Goal: Task Accomplishment & Management: Use online tool/utility

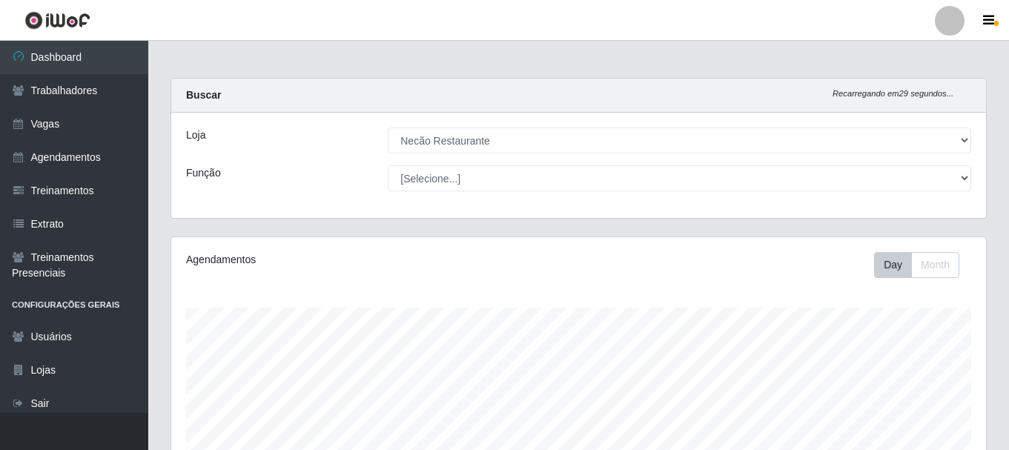
select select "334"
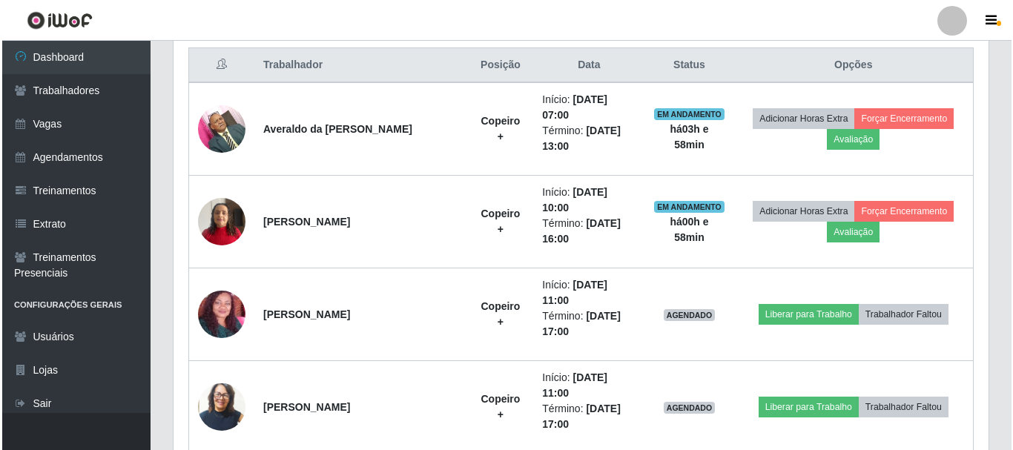
scroll to position [308, 815]
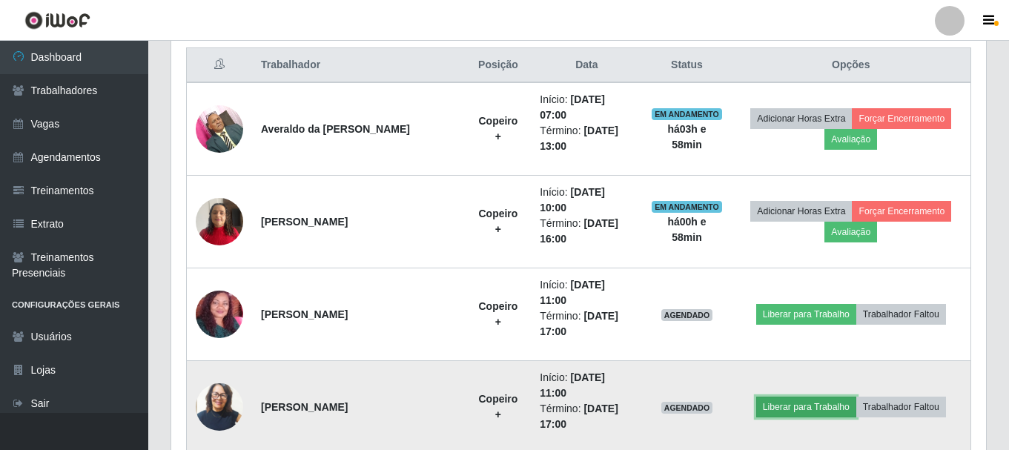
click at [786, 400] on button "Liberar para Trabalho" at bounding box center [806, 407] width 100 height 21
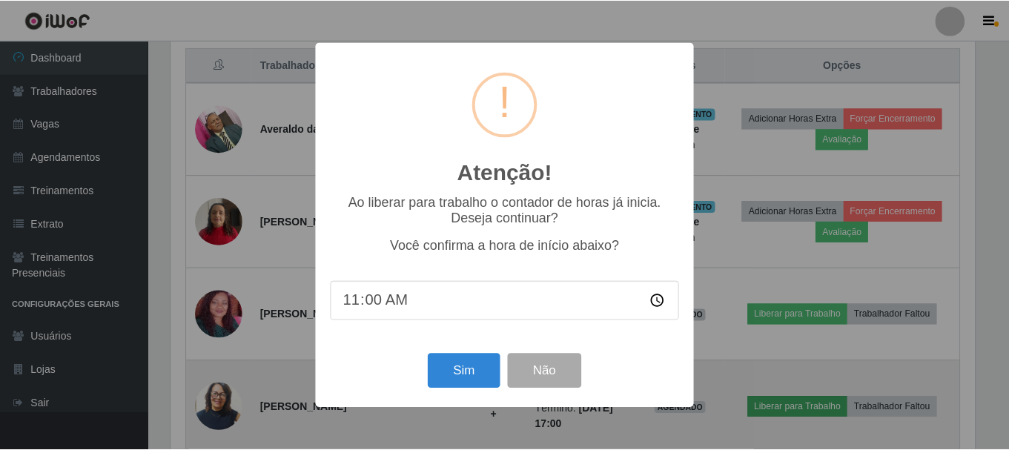
scroll to position [308, 808]
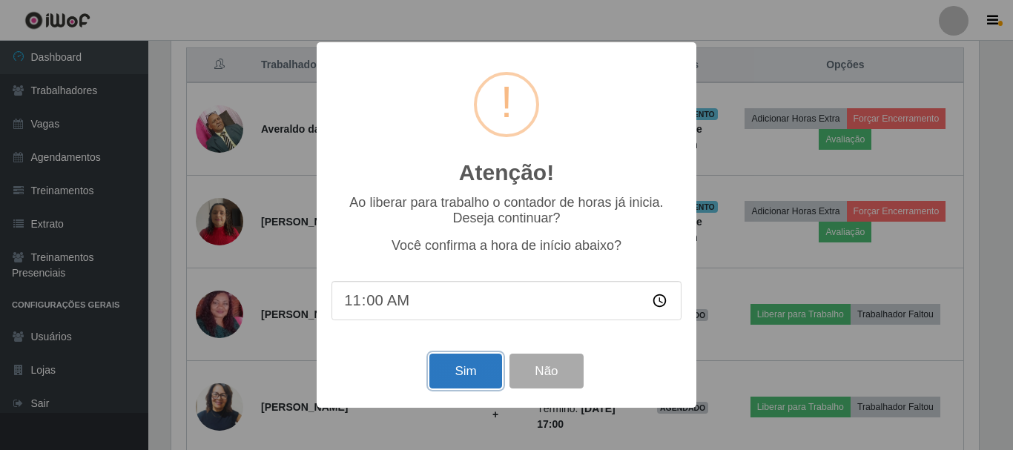
click at [475, 373] on button "Sim" at bounding box center [465, 371] width 72 height 35
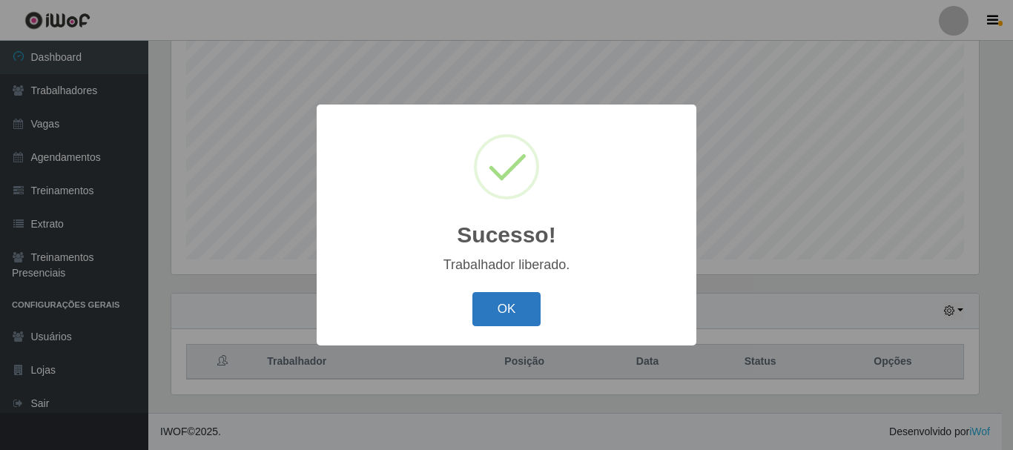
click at [524, 300] on button "OK" at bounding box center [506, 309] width 69 height 35
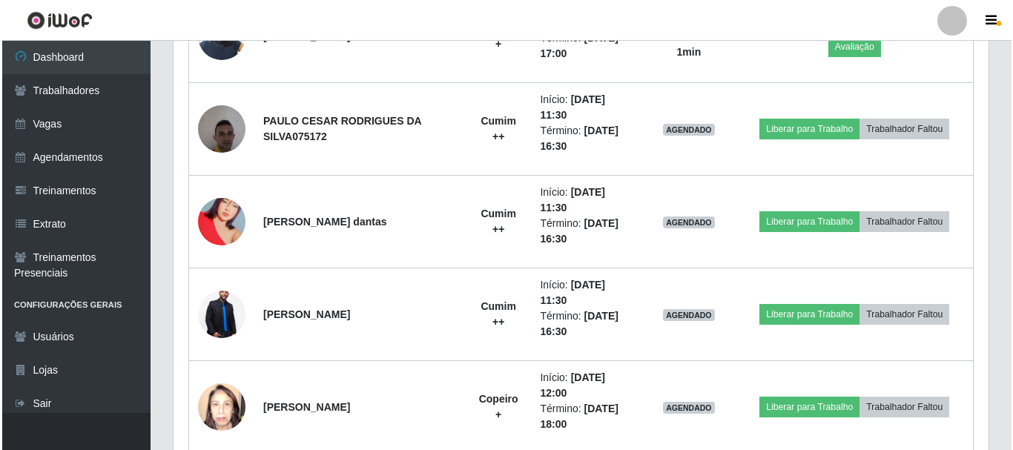
scroll to position [1012, 0]
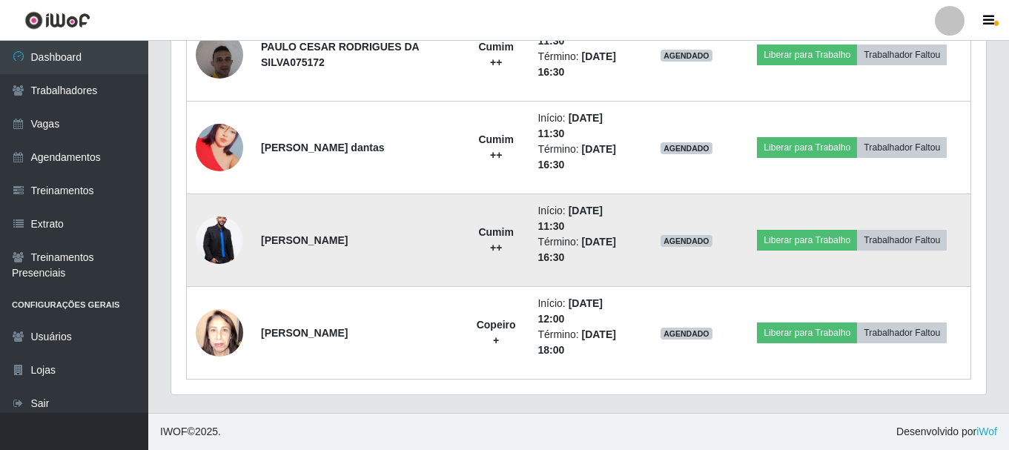
click at [225, 243] on img at bounding box center [219, 240] width 47 height 71
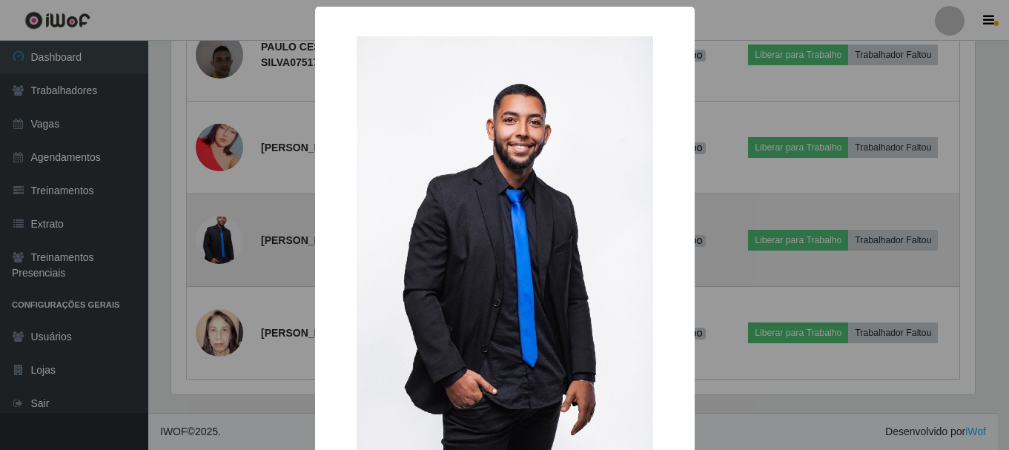
scroll to position [308, 808]
click at [225, 243] on div "× OK Cancel" at bounding box center [506, 225] width 1013 height 450
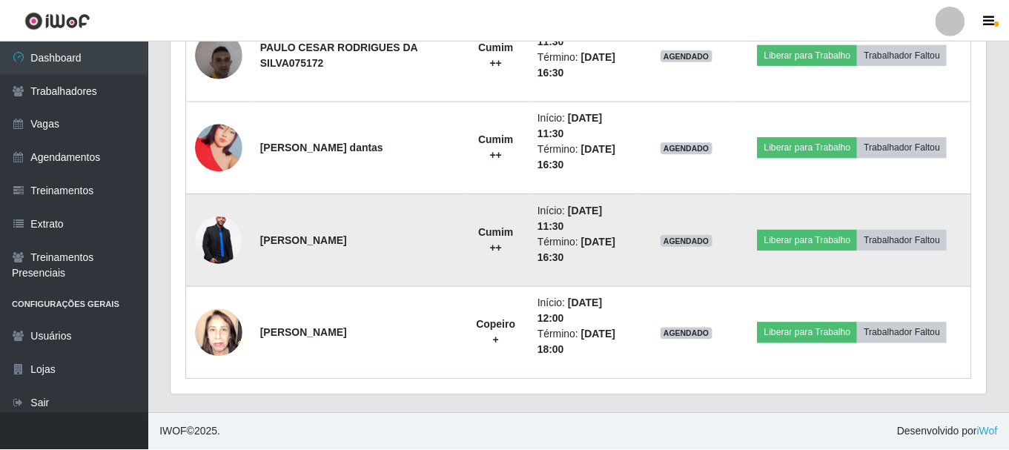
scroll to position [308, 815]
click at [225, 238] on img at bounding box center [219, 240] width 47 height 71
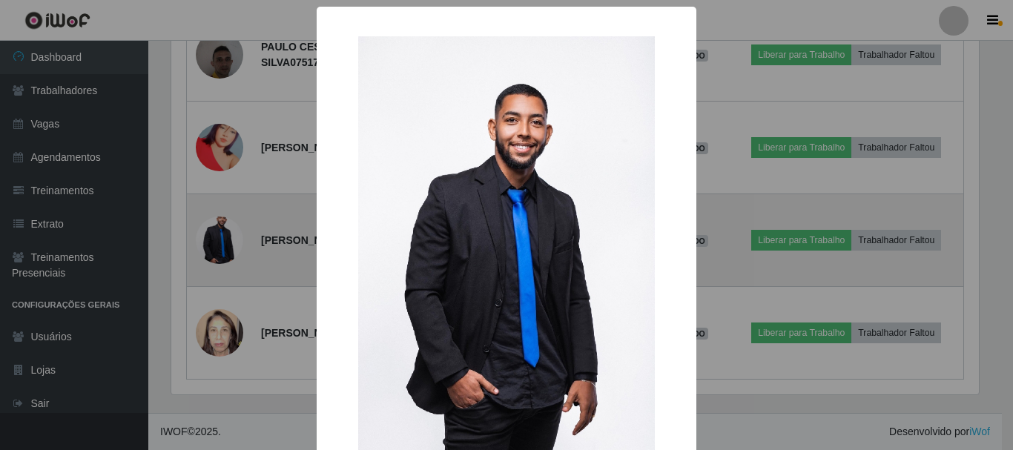
click at [225, 238] on div "× OK Cancel" at bounding box center [506, 225] width 1013 height 450
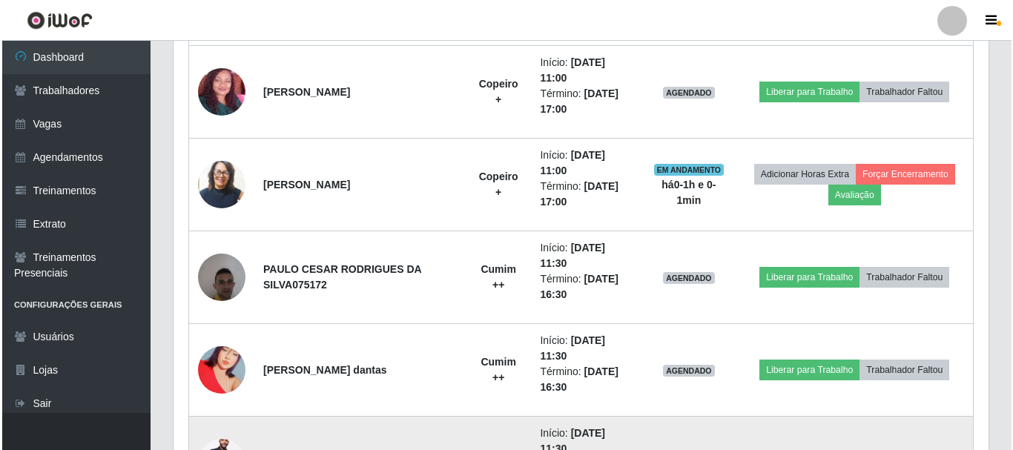
scroll to position [716, 0]
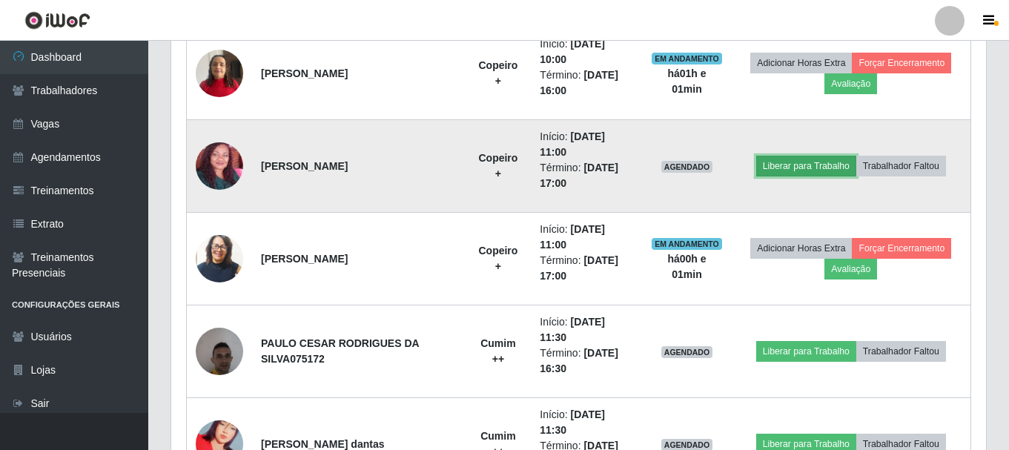
click at [802, 169] on button "Liberar para Trabalho" at bounding box center [806, 166] width 100 height 21
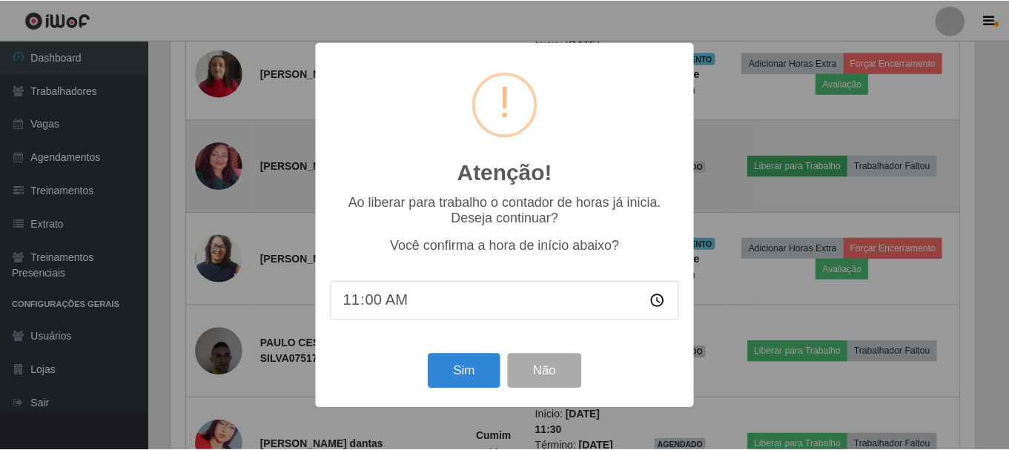
scroll to position [308, 808]
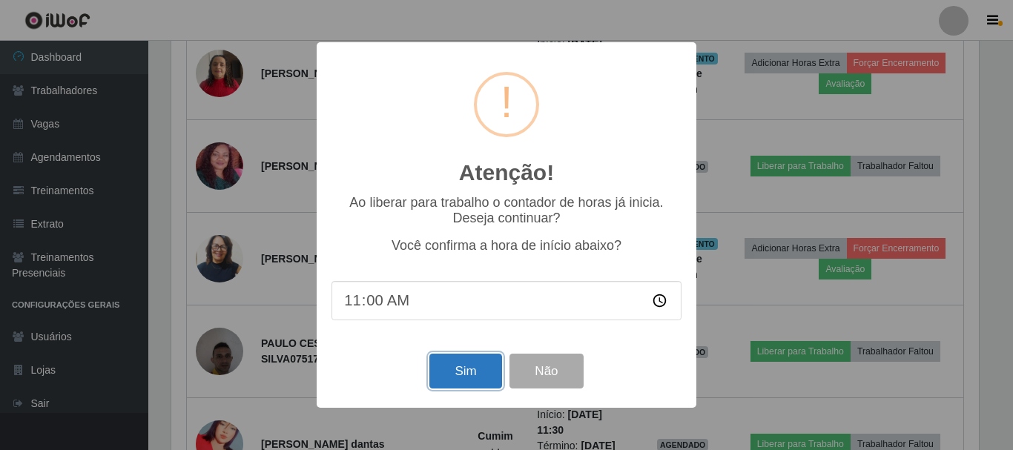
click at [481, 374] on button "Sim" at bounding box center [465, 371] width 72 height 35
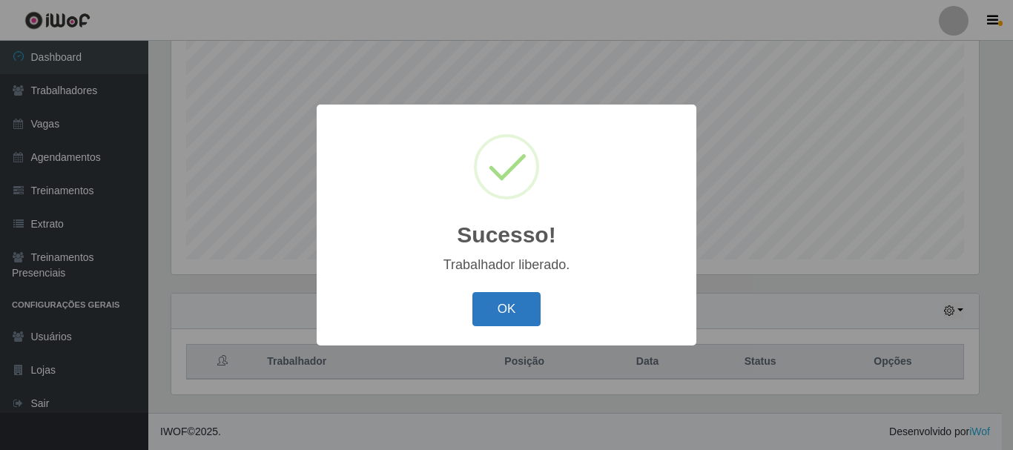
click at [498, 320] on button "OK" at bounding box center [506, 309] width 69 height 35
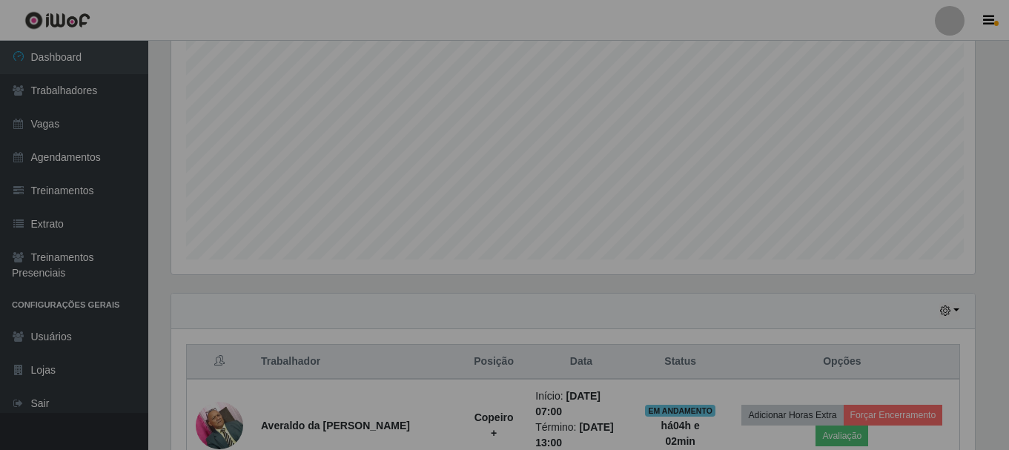
scroll to position [308, 815]
